Goal: Information Seeking & Learning: Learn about a topic

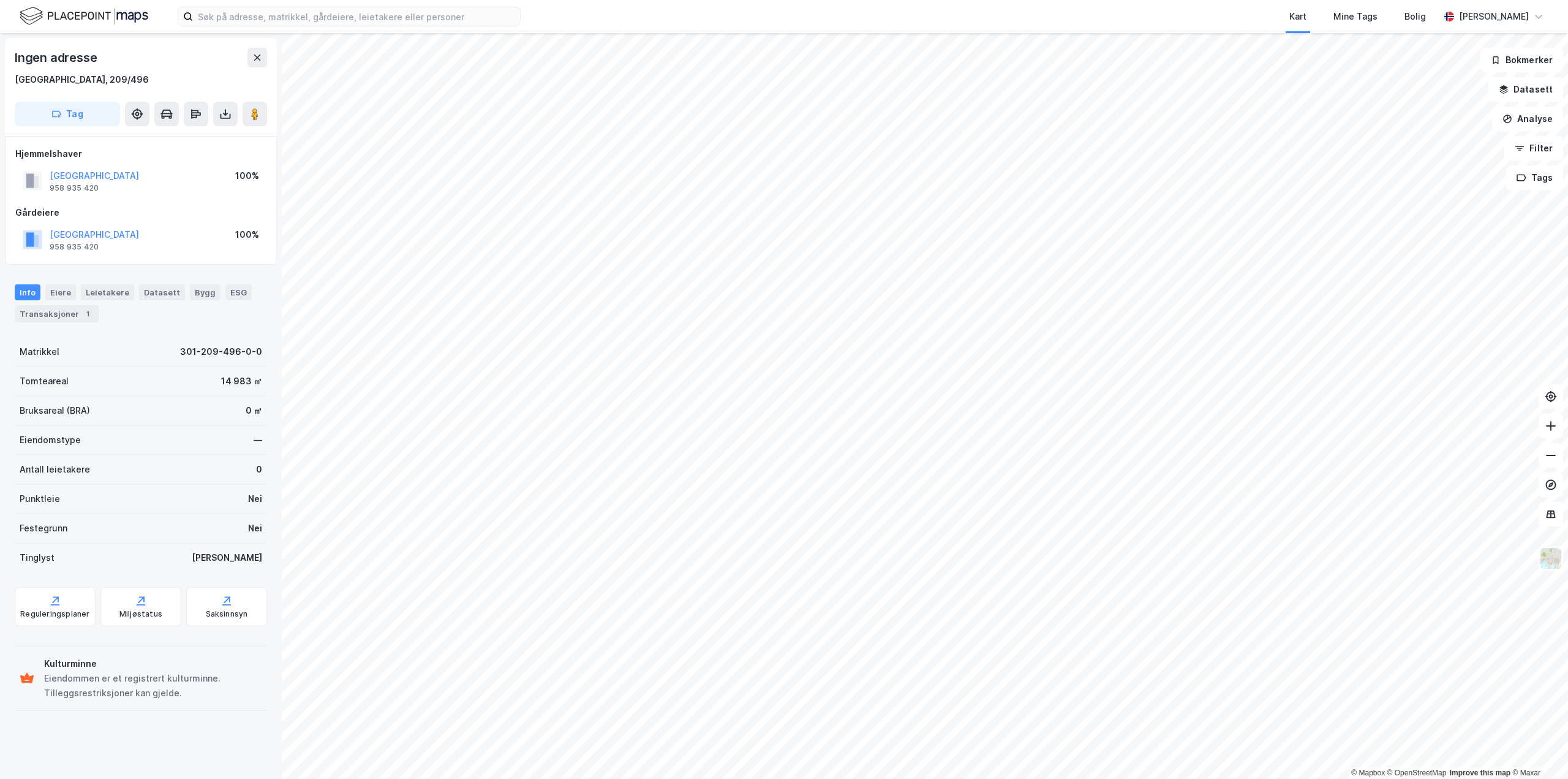
click at [244, 383] on div "14 983 ㎡" at bounding box center [242, 381] width 41 height 15
click at [1551, 392] on icon at bounding box center [1550, 396] width 10 height 10
click at [1549, 122] on button "Analyse" at bounding box center [1527, 119] width 71 height 24
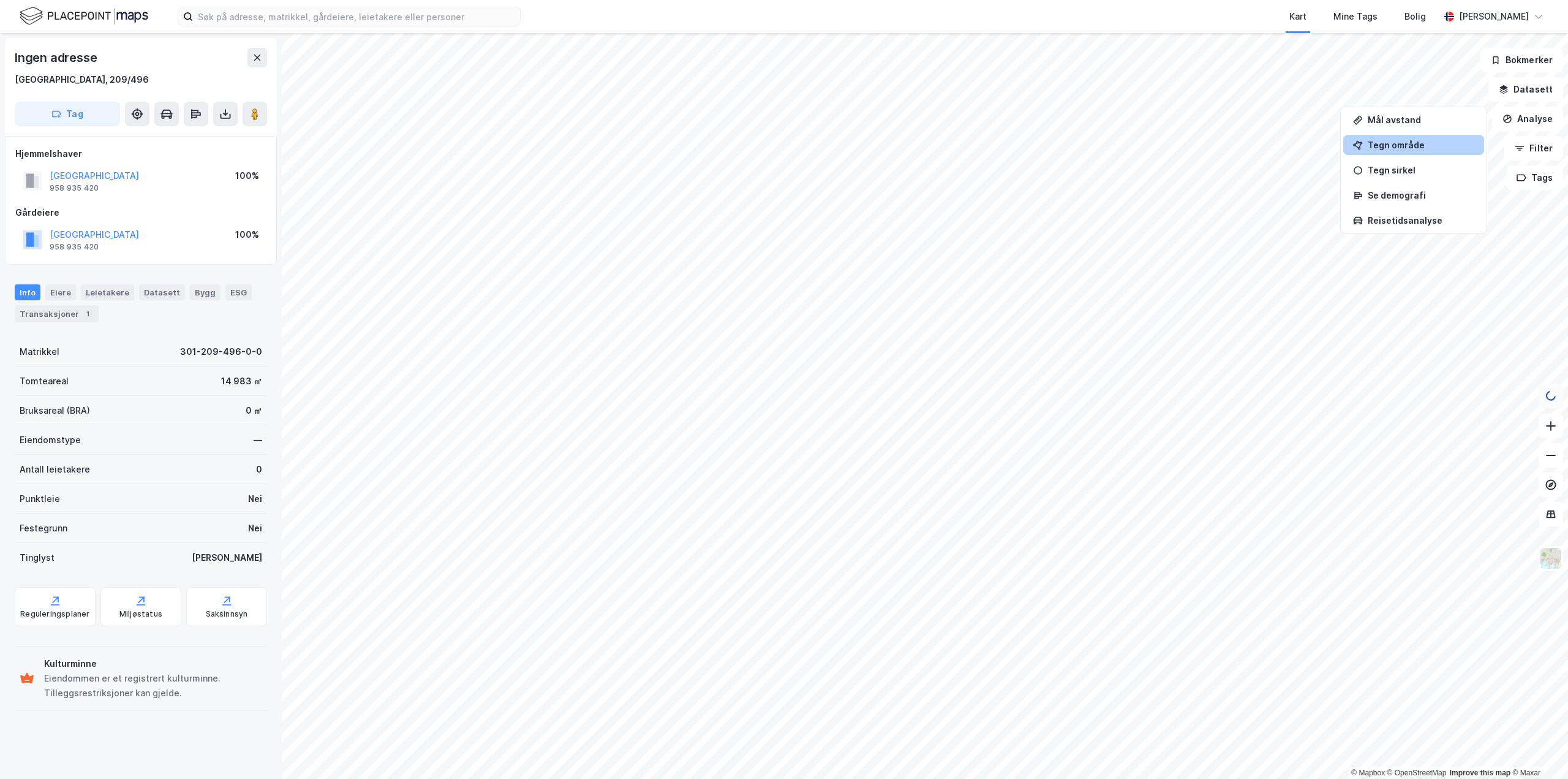
click at [1417, 143] on div "Tegn område" at bounding box center [1421, 144] width 107 height 10
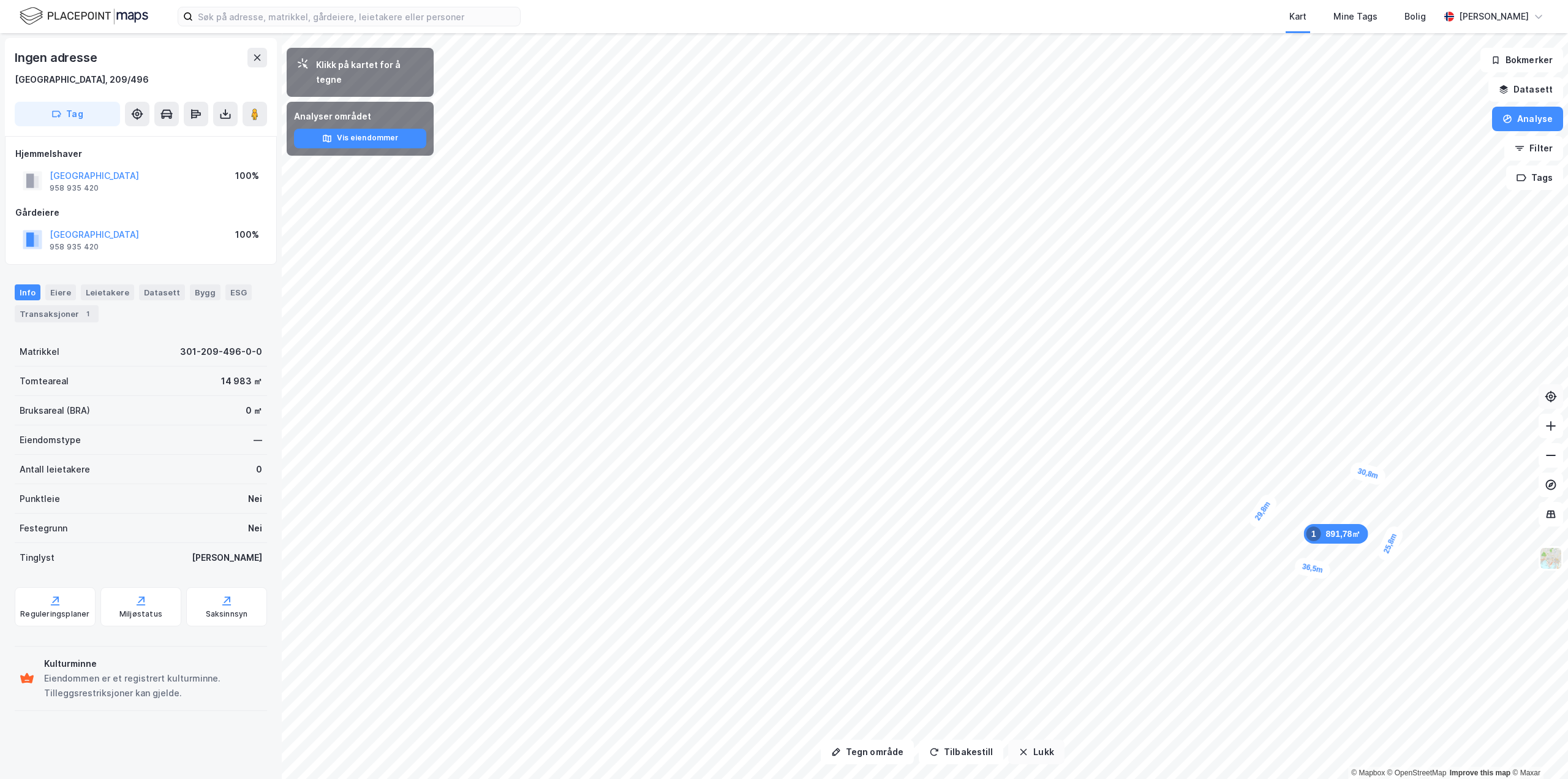
click at [1047, 755] on button "Lukk" at bounding box center [1036, 751] width 56 height 24
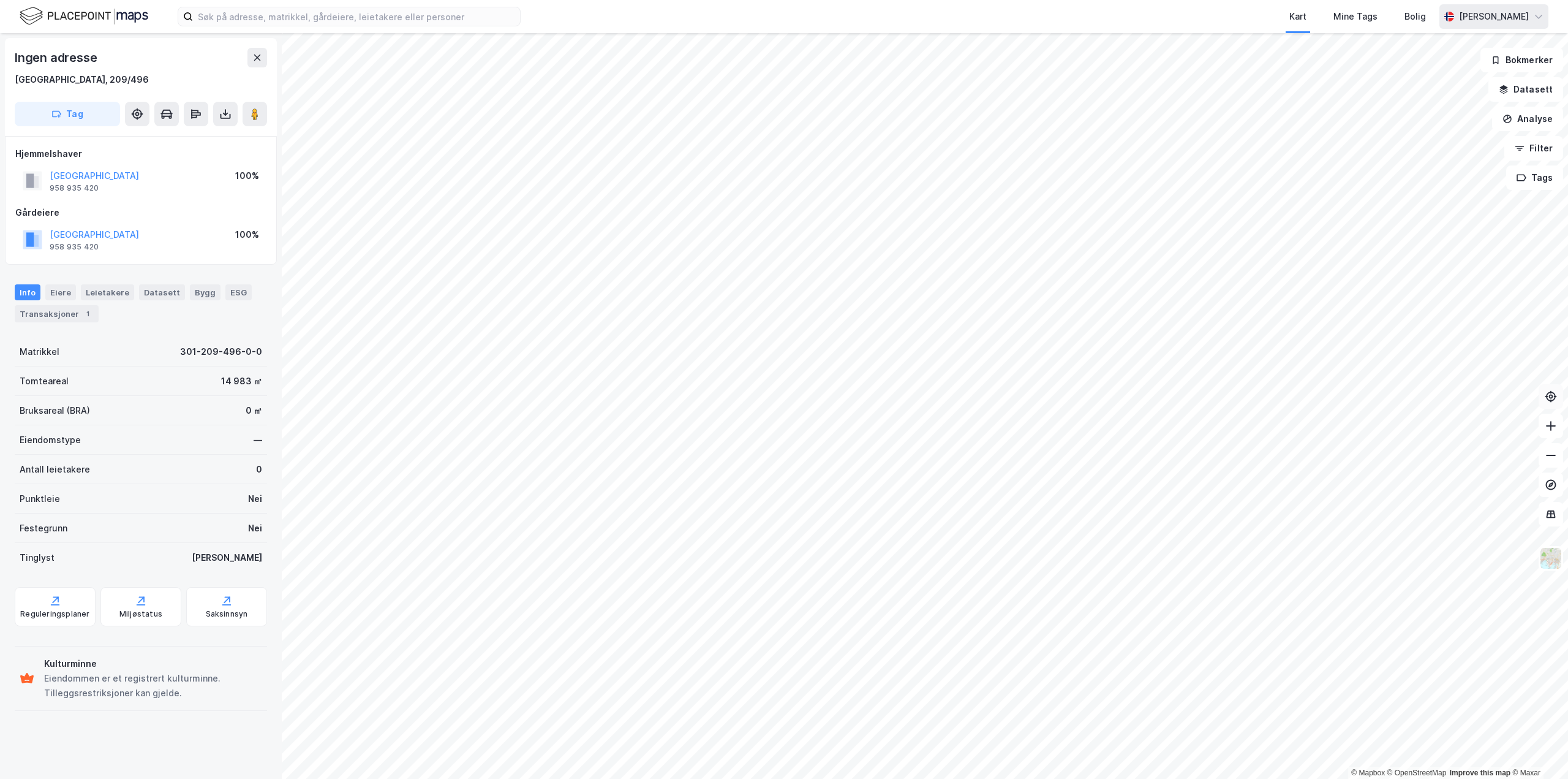
click at [1489, 19] on div "[PERSON_NAME]" at bounding box center [1493, 17] width 69 height 15
click at [257, 57] on icon at bounding box center [257, 57] width 6 height 6
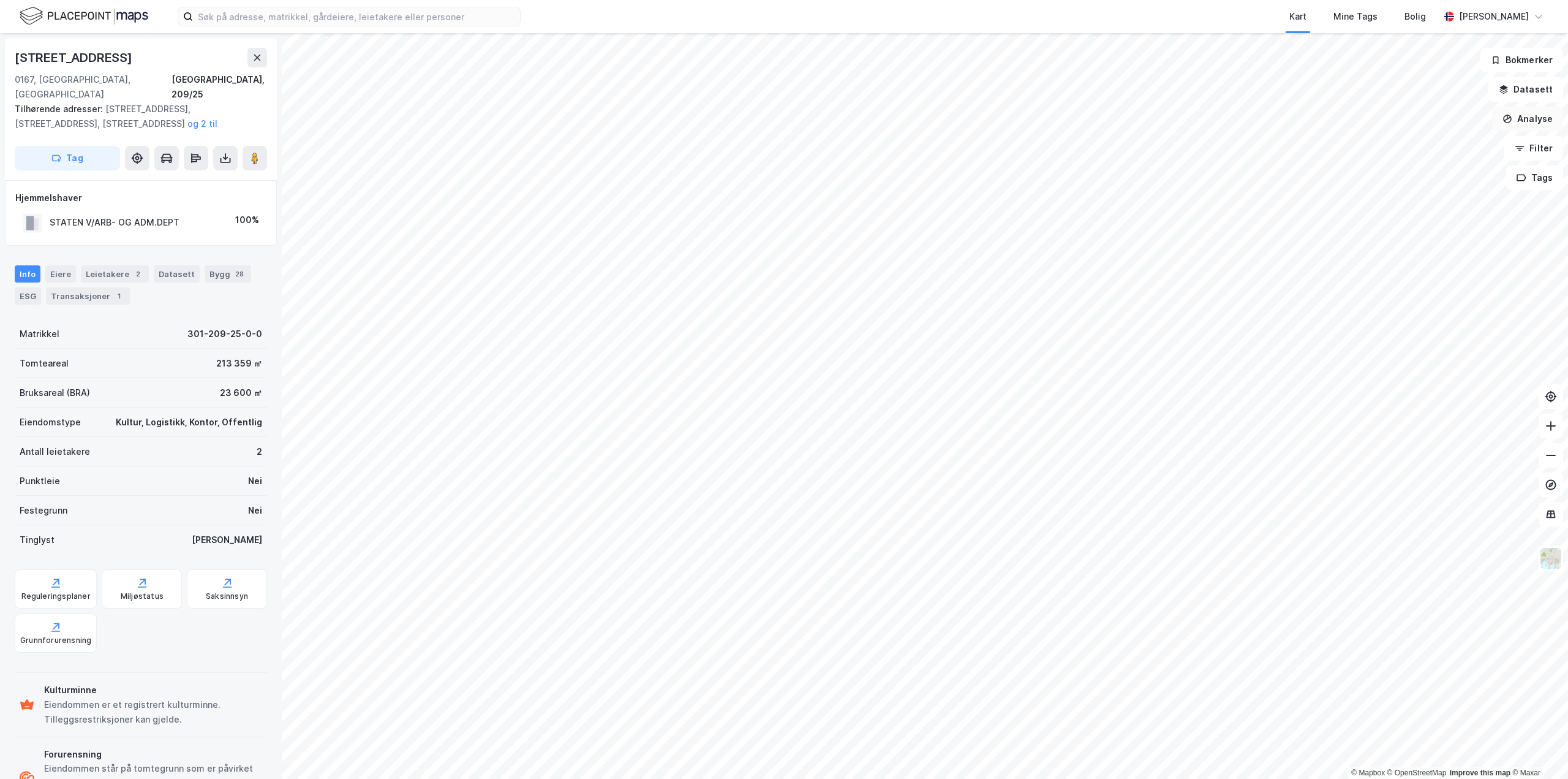
click at [1523, 117] on button "Analyse" at bounding box center [1527, 119] width 71 height 24
click at [1410, 144] on div "Tegn område" at bounding box center [1421, 144] width 107 height 10
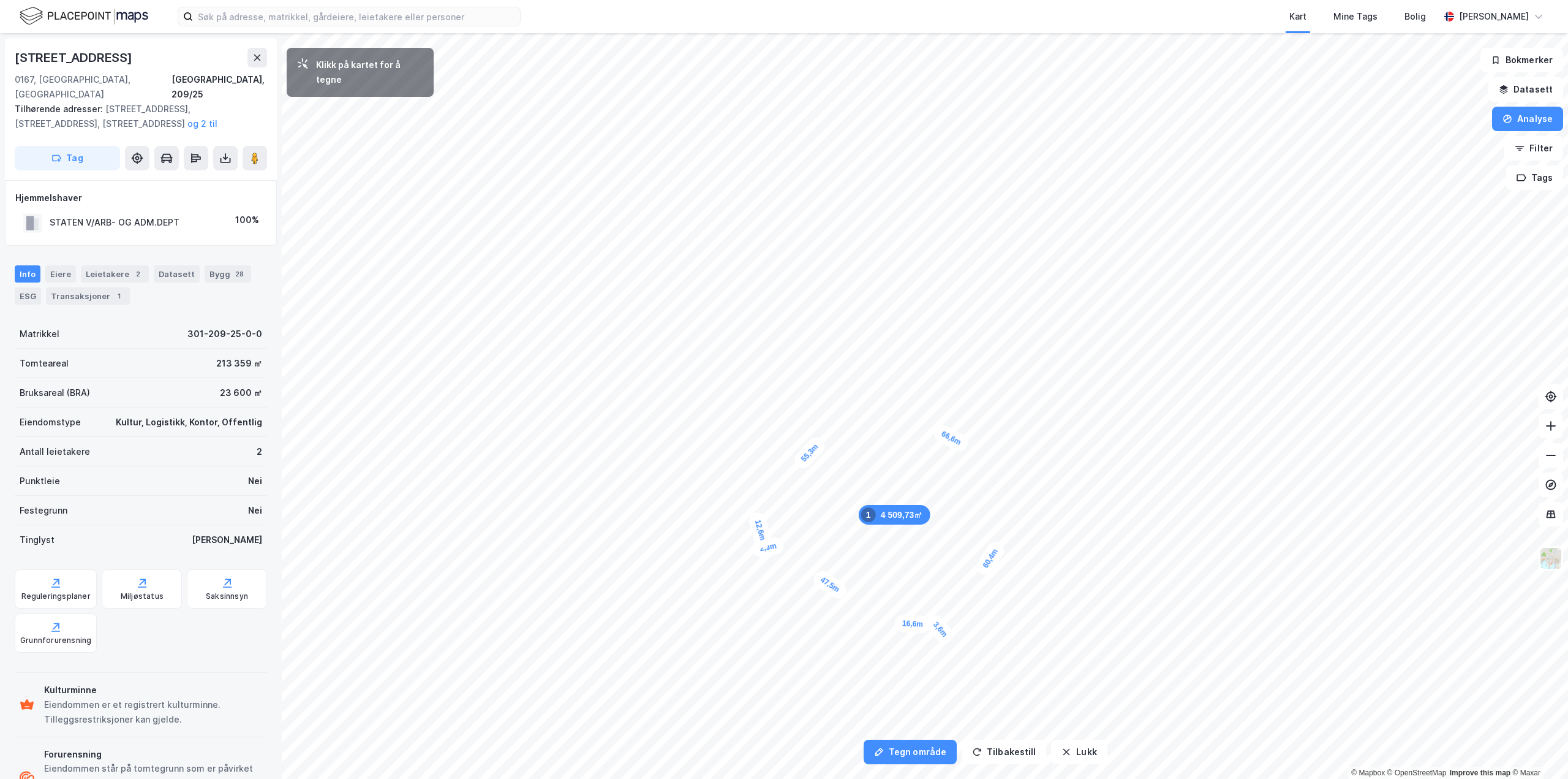
click at [763, 547] on div "2,3m" at bounding box center [768, 547] width 34 height 22
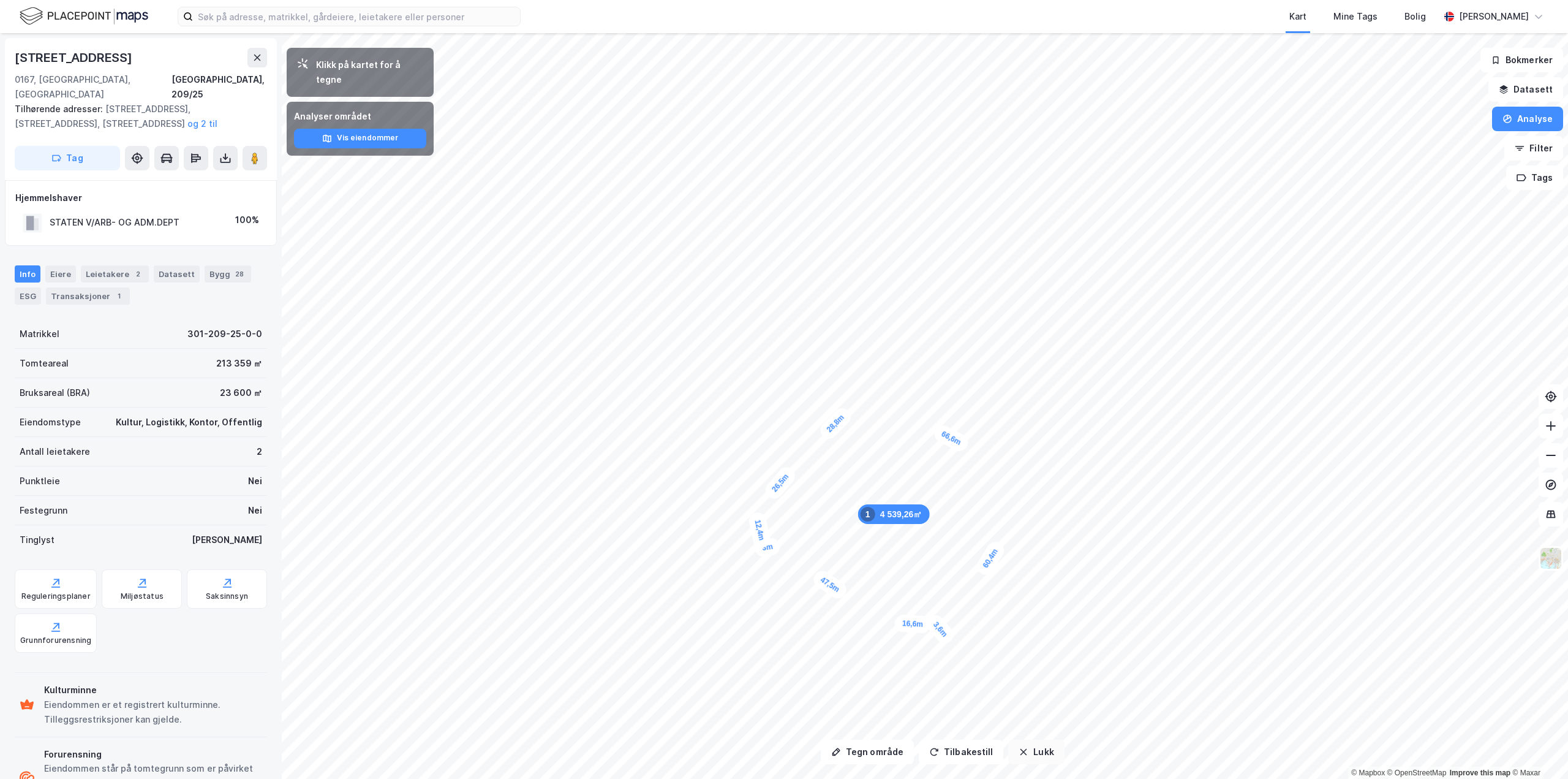
click at [1019, 754] on icon "button" at bounding box center [1023, 751] width 10 height 10
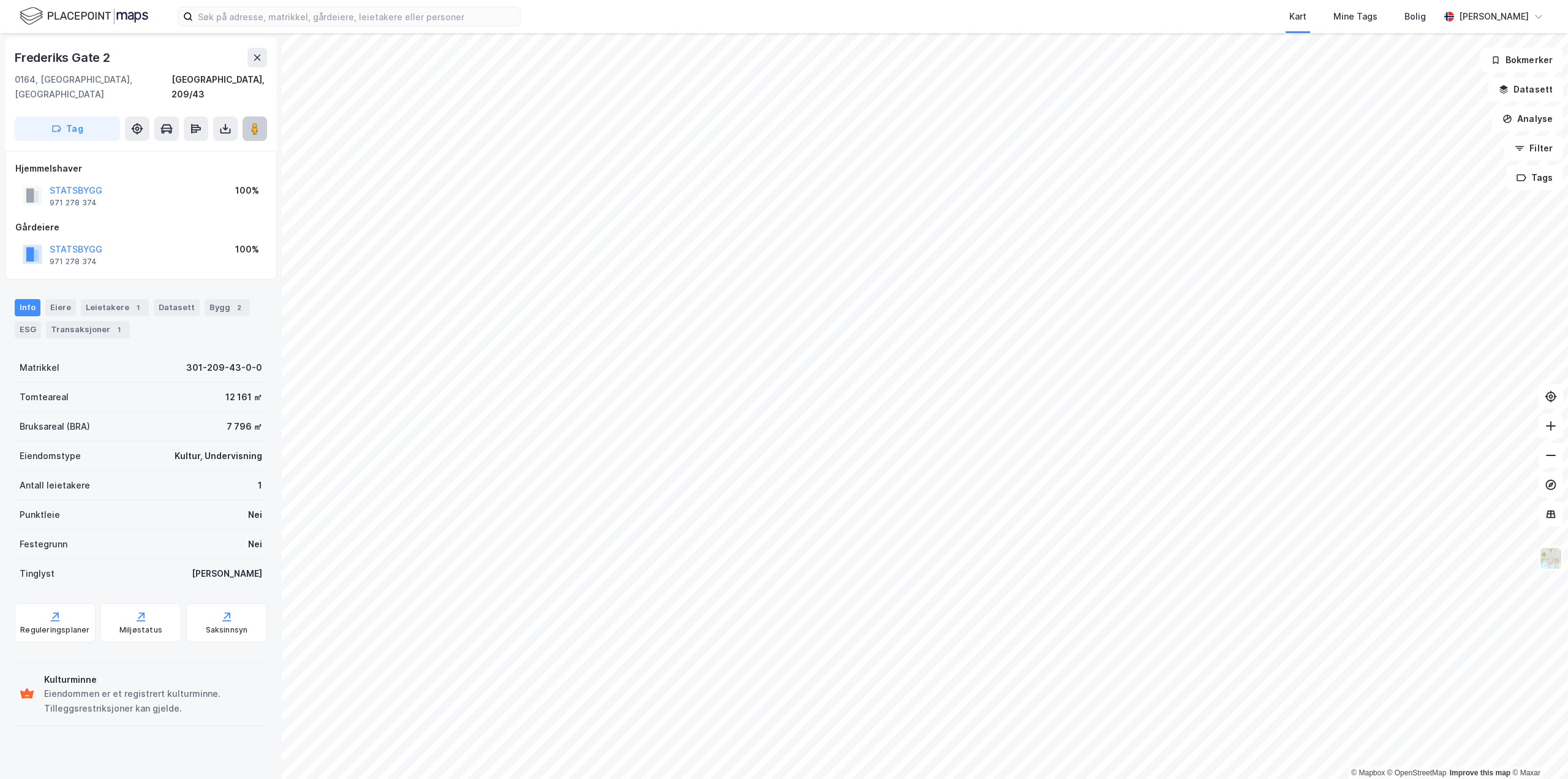
click at [256, 122] on image at bounding box center [255, 128] width 7 height 12
click at [259, 122] on icon at bounding box center [255, 128] width 12 height 12
click at [1518, 124] on button "Analyse" at bounding box center [1527, 119] width 71 height 24
click at [1385, 142] on div "Tegn område" at bounding box center [1421, 144] width 107 height 10
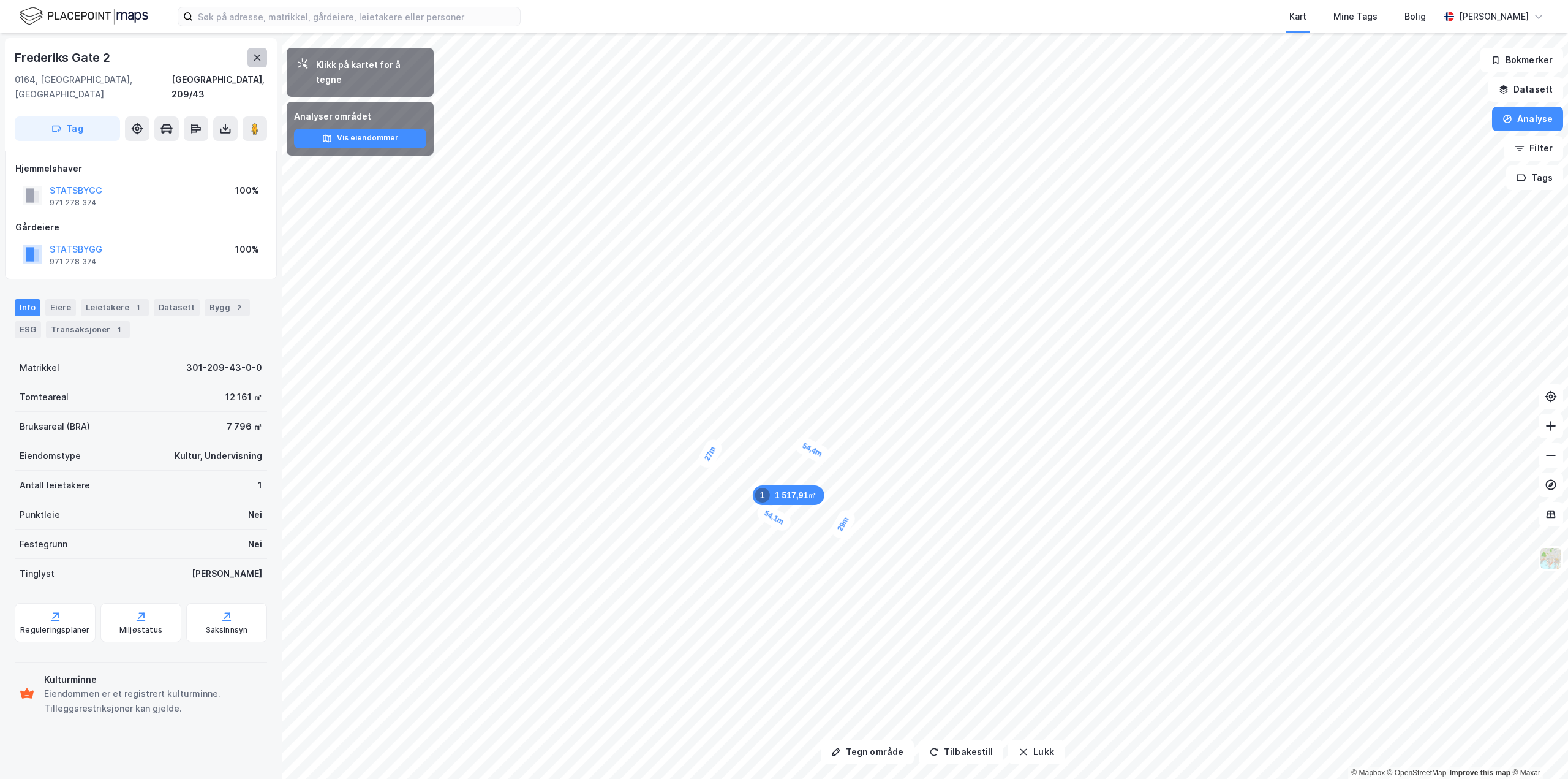
click at [262, 57] on button at bounding box center [257, 57] width 19 height 19
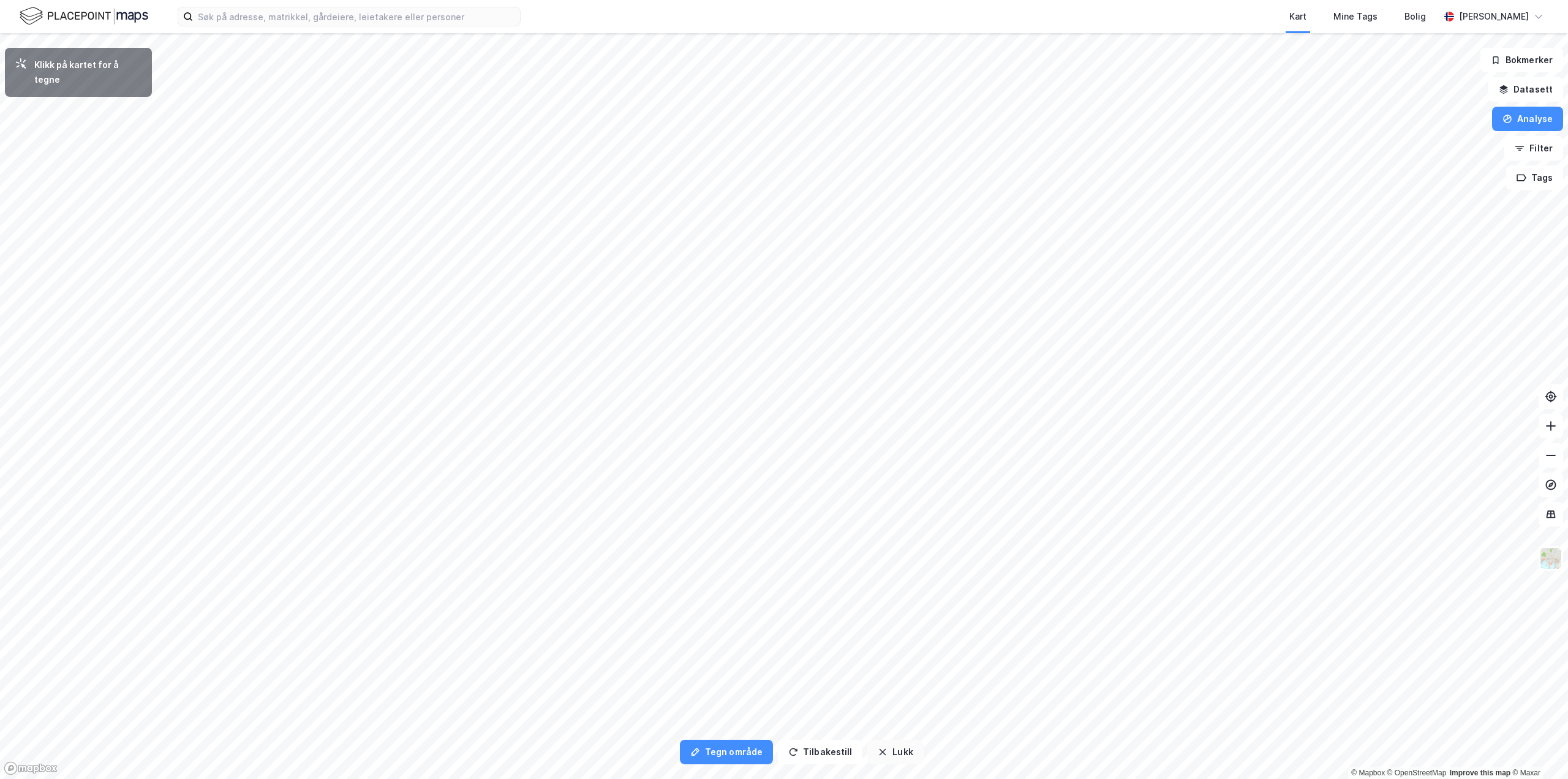
click at [879, 746] on button "Lukk" at bounding box center [895, 751] width 56 height 24
